Goal: Task Accomplishment & Management: Use online tool/utility

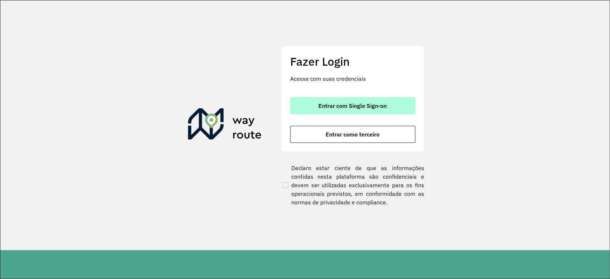
click at [356, 110] on button "Entrar com Single Sign-on" at bounding box center [352, 105] width 125 height 17
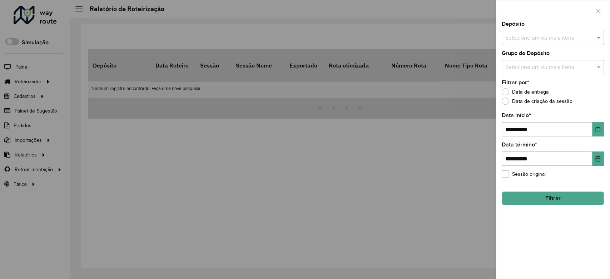
click at [224, 151] on div at bounding box center [305, 139] width 610 height 279
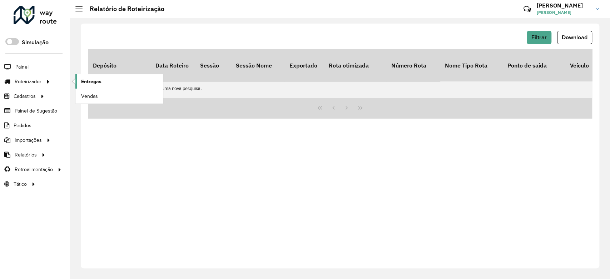
click at [100, 79] on span "Entregas" at bounding box center [91, 82] width 20 height 8
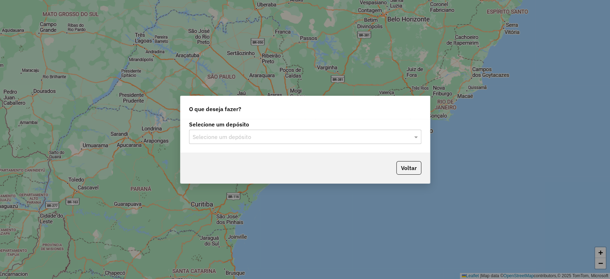
click at [254, 130] on div "Selecione um depósito" at bounding box center [305, 137] width 232 height 14
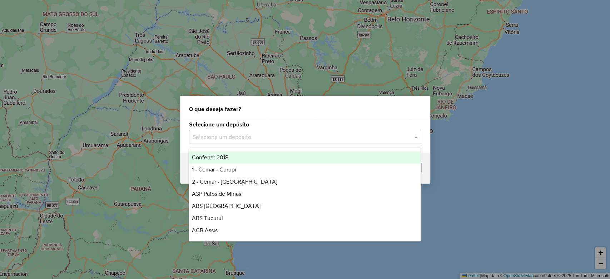
click at [254, 133] on input "text" at bounding box center [298, 137] width 211 height 9
click at [216, 138] on input "text" at bounding box center [298, 137] width 211 height 9
type input "******"
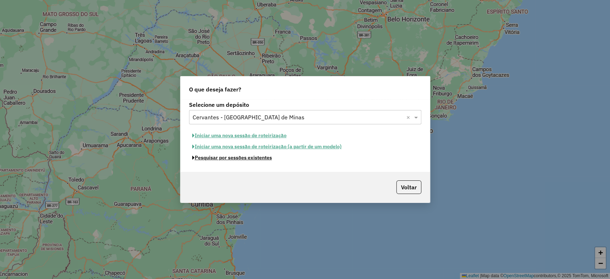
click at [226, 159] on button "Pesquisar por sessões existentes" at bounding box center [232, 157] width 86 height 11
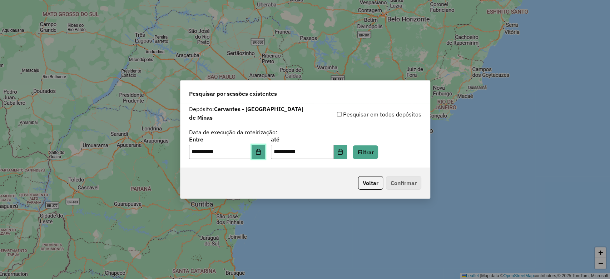
click at [258, 145] on button "Choose Date" at bounding box center [259, 152] width 14 height 14
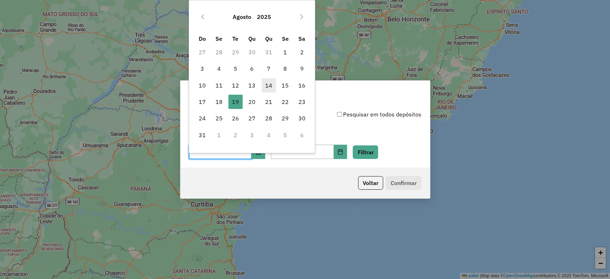
click at [272, 88] on span "14" at bounding box center [269, 85] width 14 height 14
type input "**********"
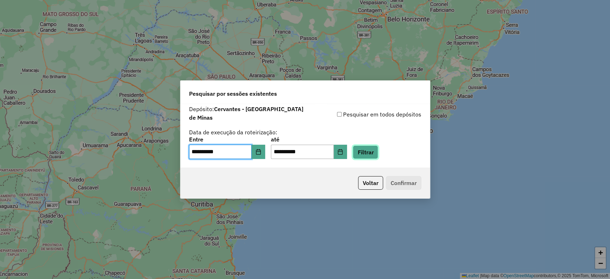
click at [372, 150] on button "Filtrar" at bounding box center [365, 152] width 25 height 14
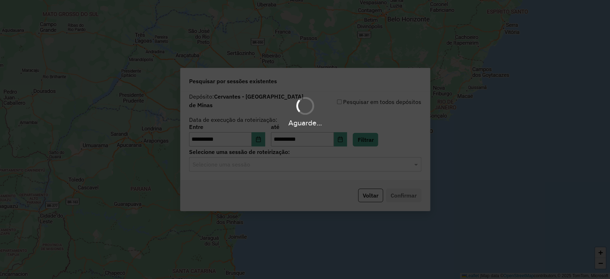
click at [261, 158] on hb-app "**********" at bounding box center [305, 139] width 610 height 279
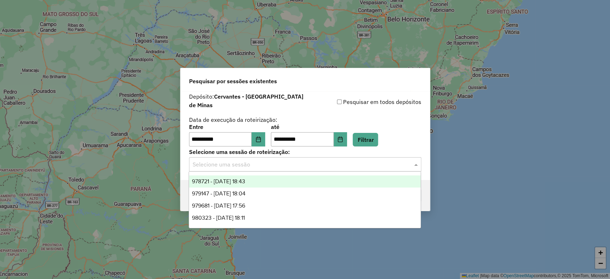
click at [261, 160] on input "text" at bounding box center [298, 164] width 211 height 9
click at [245, 182] on span "978721 - [DATE] 18:43" at bounding box center [218, 181] width 53 height 6
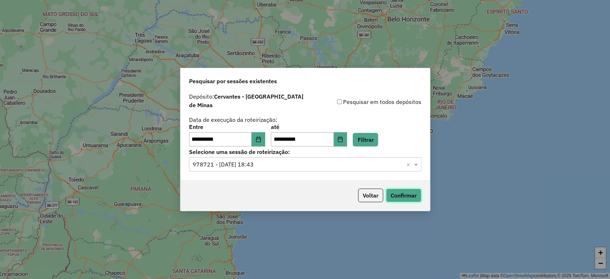
click at [404, 192] on button "Confirmar" at bounding box center [403, 196] width 35 height 14
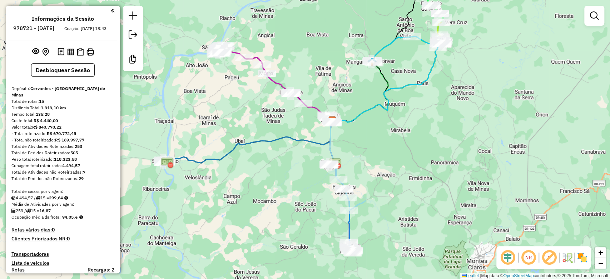
drag, startPoint x: 290, startPoint y: 192, endPoint x: 277, endPoint y: 166, distance: 28.6
click at [277, 166] on div "Janela de atendimento Grade de atendimento Capacidade Transportadoras Veículos …" at bounding box center [305, 139] width 610 height 279
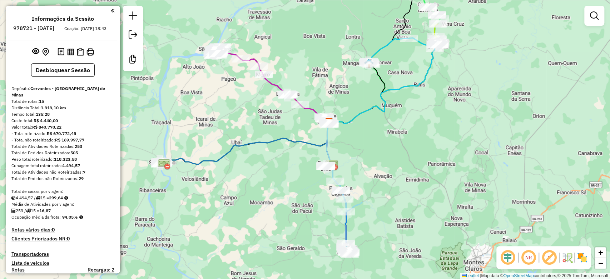
drag, startPoint x: 300, startPoint y: 162, endPoint x: 282, endPoint y: 143, distance: 25.8
click at [274, 159] on div "Janela de atendimento Grade de atendimento Capacidade Transportadoras Veículos …" at bounding box center [305, 139] width 610 height 279
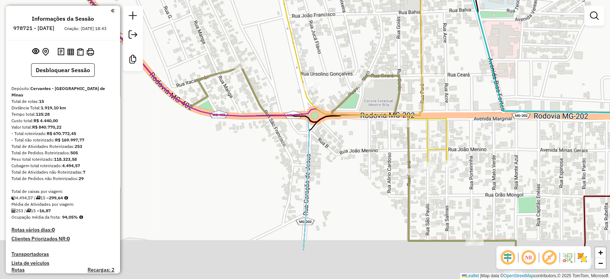
drag, startPoint x: 357, startPoint y: 197, endPoint x: 336, endPoint y: 133, distance: 68.1
click at [338, 133] on div "Janela de atendimento Grade de atendimento Capacidade Transportadoras Veículos …" at bounding box center [305, 139] width 610 height 279
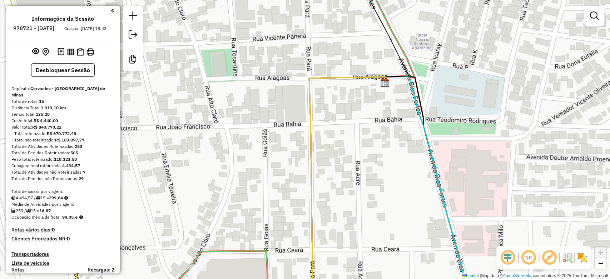
drag, startPoint x: 388, startPoint y: 100, endPoint x: 384, endPoint y: 127, distance: 27.4
click at [384, 127] on div "Janela de atendimento Grade de atendimento Capacidade Transportadoras Veículos …" at bounding box center [305, 139] width 610 height 279
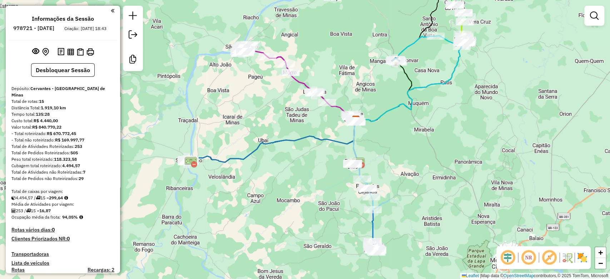
drag, startPoint x: 409, startPoint y: 140, endPoint x: 384, endPoint y: 144, distance: 25.3
click at [384, 144] on div "Janela de atendimento Grade de atendimento Capacidade Transportadoras Veículos …" at bounding box center [305, 139] width 610 height 279
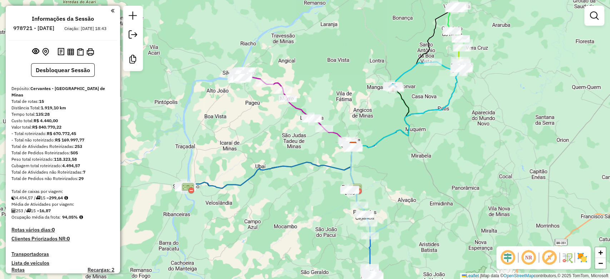
drag, startPoint x: 384, startPoint y: 144, endPoint x: 382, endPoint y: 170, distance: 26.2
click at [382, 170] on div "Janela de atendimento Grade de atendimento Capacidade Transportadoras Veículos …" at bounding box center [305, 139] width 610 height 279
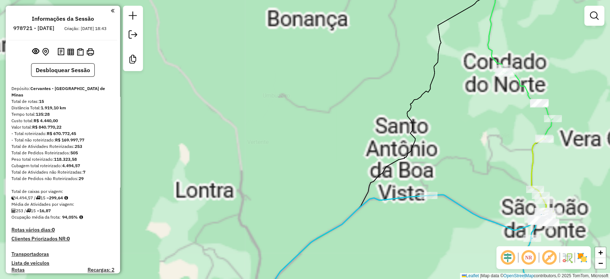
drag, startPoint x: 404, startPoint y: 39, endPoint x: 381, endPoint y: 158, distance: 120.9
click at [390, 153] on div "Janela de atendimento Grade de atendimento Capacidade Transportadoras Veículos …" at bounding box center [305, 139] width 610 height 279
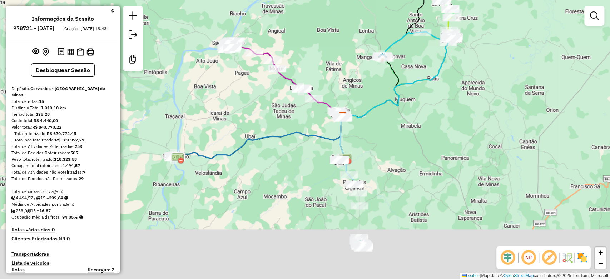
drag, startPoint x: 409, startPoint y: 136, endPoint x: 354, endPoint y: -8, distance: 154.3
click at [354, 0] on html "Aguarde... Pop-up bloqueado! Seu navegador bloqueou automáticamente a abertura …" at bounding box center [305, 139] width 610 height 279
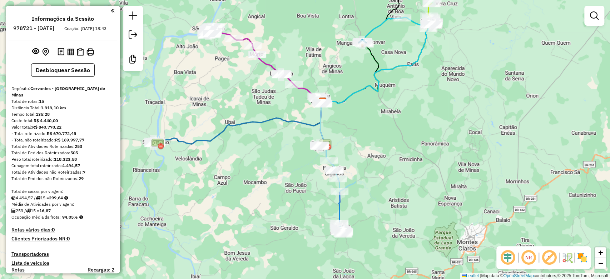
drag, startPoint x: 366, startPoint y: 101, endPoint x: 369, endPoint y: 123, distance: 21.9
click at [369, 123] on div "Janela de atendimento Grade de atendimento Capacidade Transportadoras Veículos …" at bounding box center [305, 139] width 610 height 279
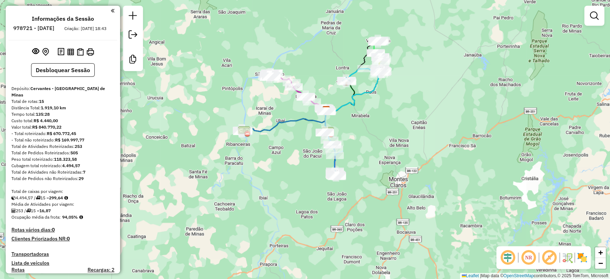
drag, startPoint x: 371, startPoint y: 126, endPoint x: 350, endPoint y: 123, distance: 20.9
click at [351, 123] on div "Janela de atendimento Grade de atendimento Capacidade Transportadoras Veículos …" at bounding box center [305, 139] width 610 height 279
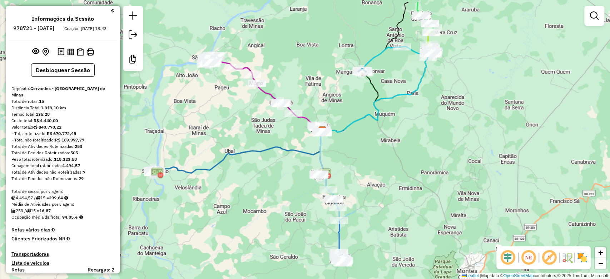
drag, startPoint x: 356, startPoint y: 126, endPoint x: 369, endPoint y: 150, distance: 27.4
click at [371, 151] on div "Janela de atendimento Grade de atendimento Capacidade Transportadoras Veículos …" at bounding box center [305, 139] width 610 height 279
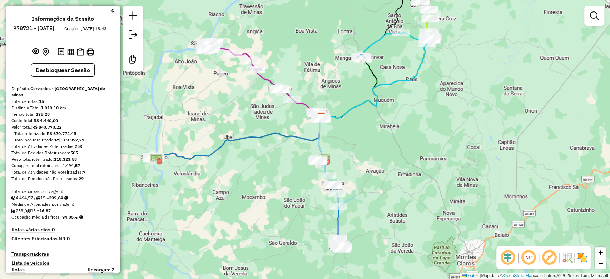
drag, startPoint x: 369, startPoint y: 150, endPoint x: 369, endPoint y: 137, distance: 12.9
click at [369, 137] on div "Janela de atendimento Grade de atendimento Capacidade Transportadoras Veículos …" at bounding box center [305, 139] width 610 height 279
